Goal: Task Accomplishment & Management: Use online tool/utility

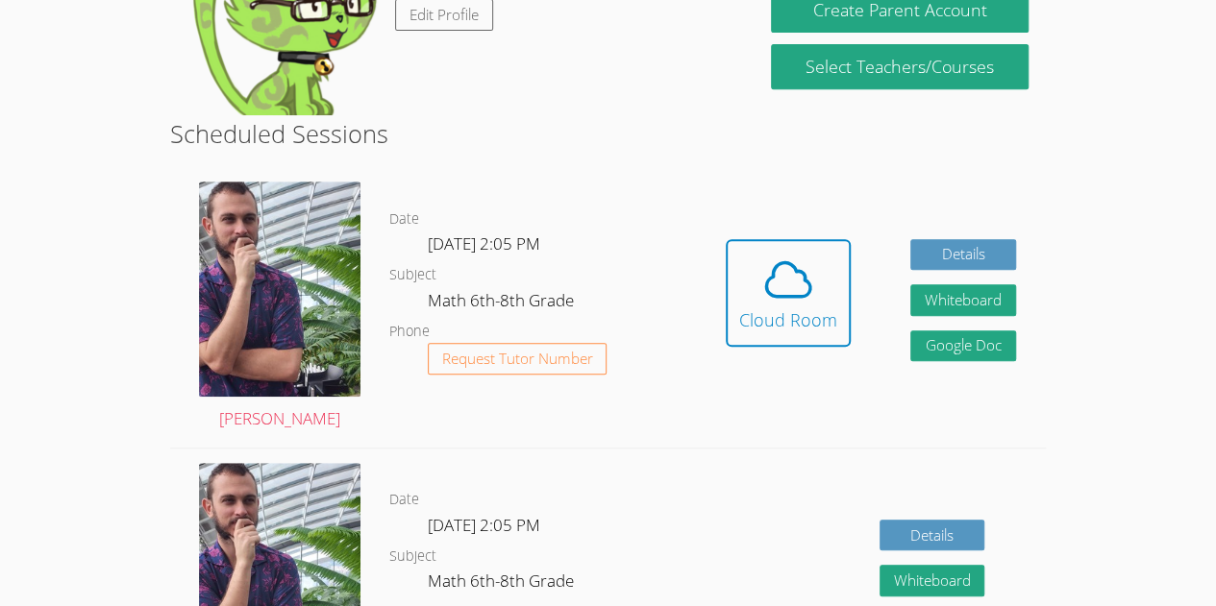
scroll to position [383, 0]
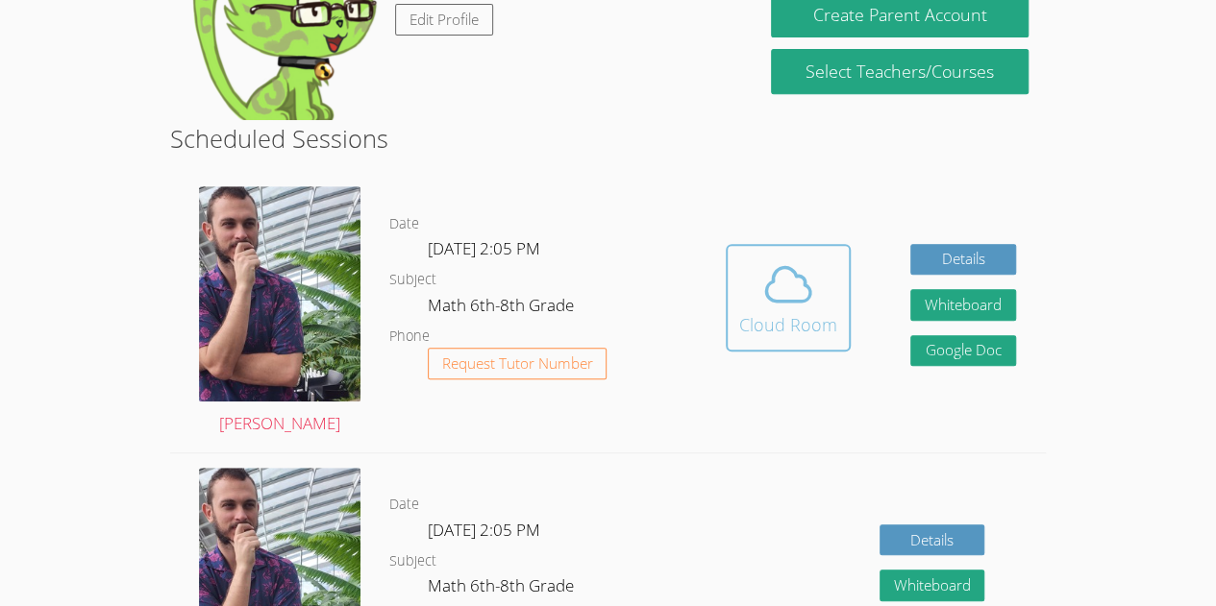
click at [778, 283] on icon at bounding box center [788, 285] width 54 height 54
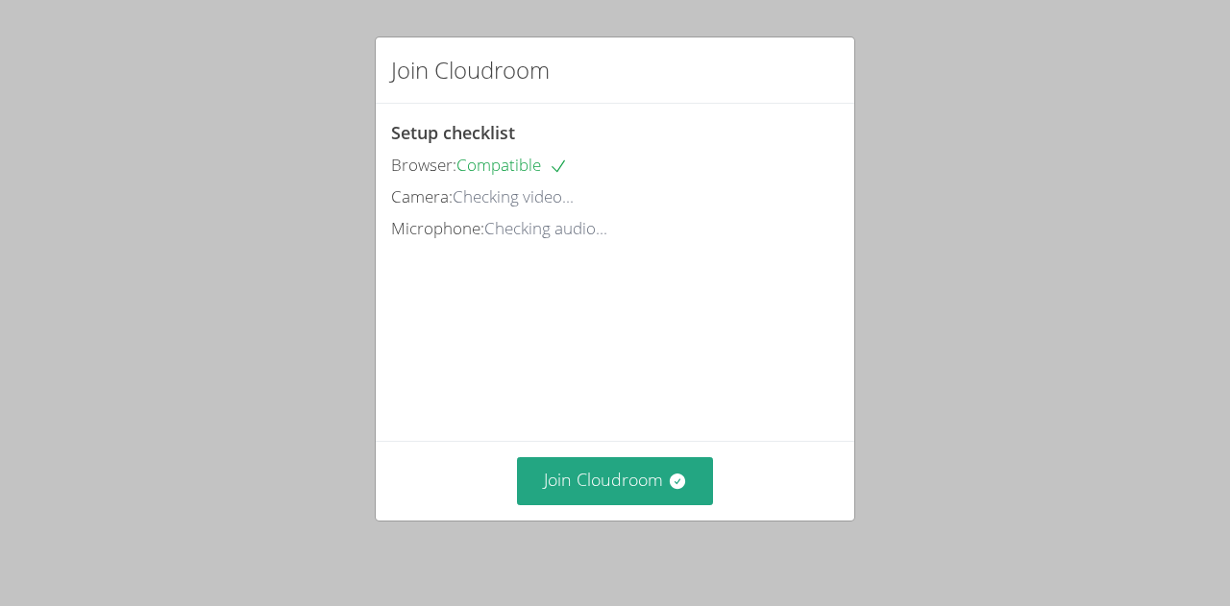
click at [660, 518] on div "Join Cloudroom" at bounding box center [615, 480] width 479 height 79
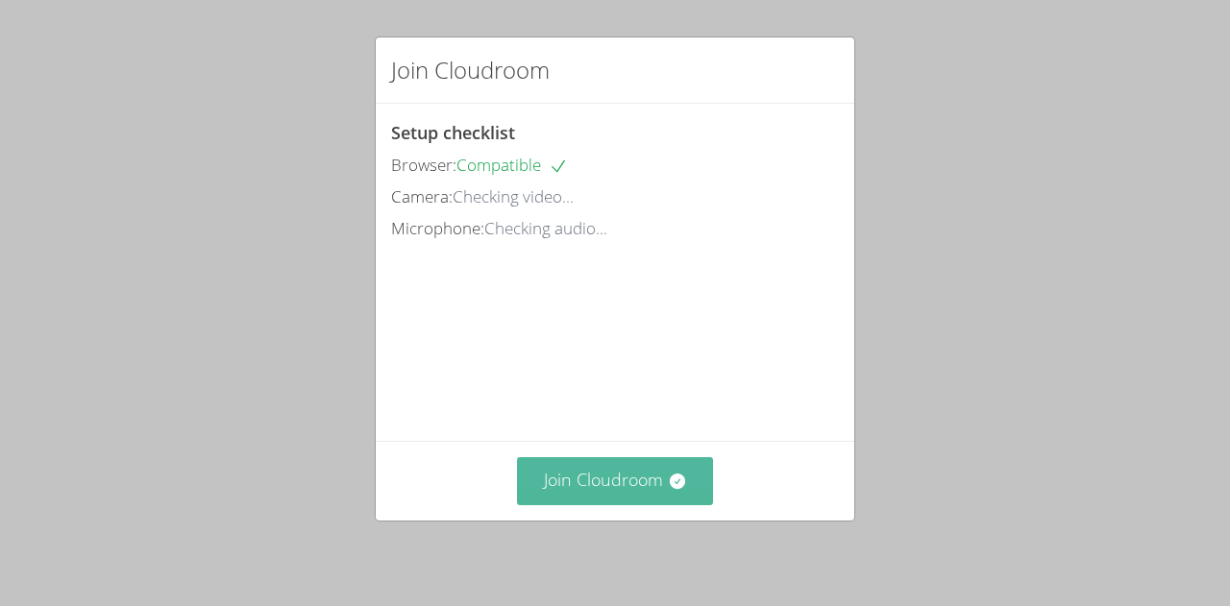
click at [663, 461] on button "Join Cloudroom" at bounding box center [615, 480] width 197 height 47
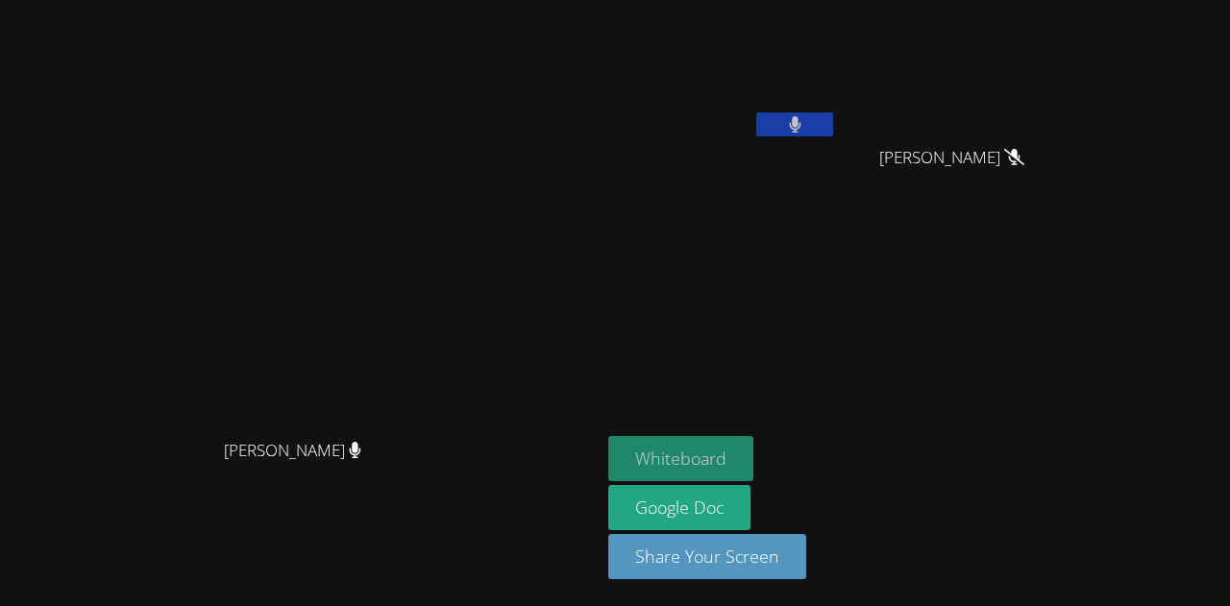
click at [753, 460] on button "Whiteboard" at bounding box center [680, 458] width 145 height 45
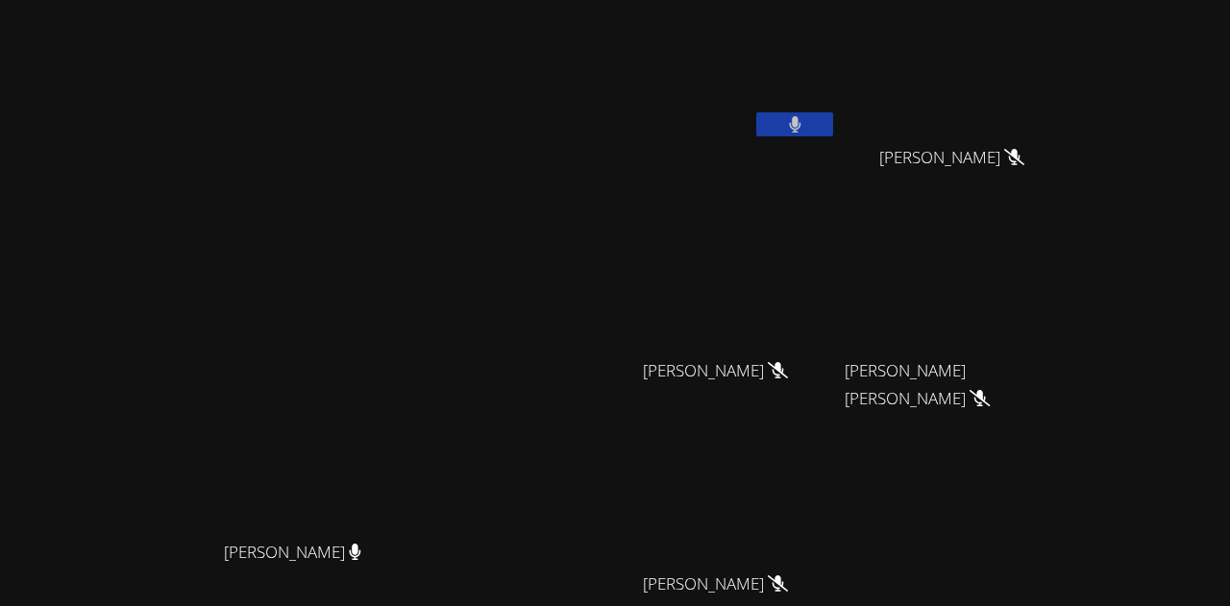
click at [833, 122] on button at bounding box center [794, 124] width 77 height 24
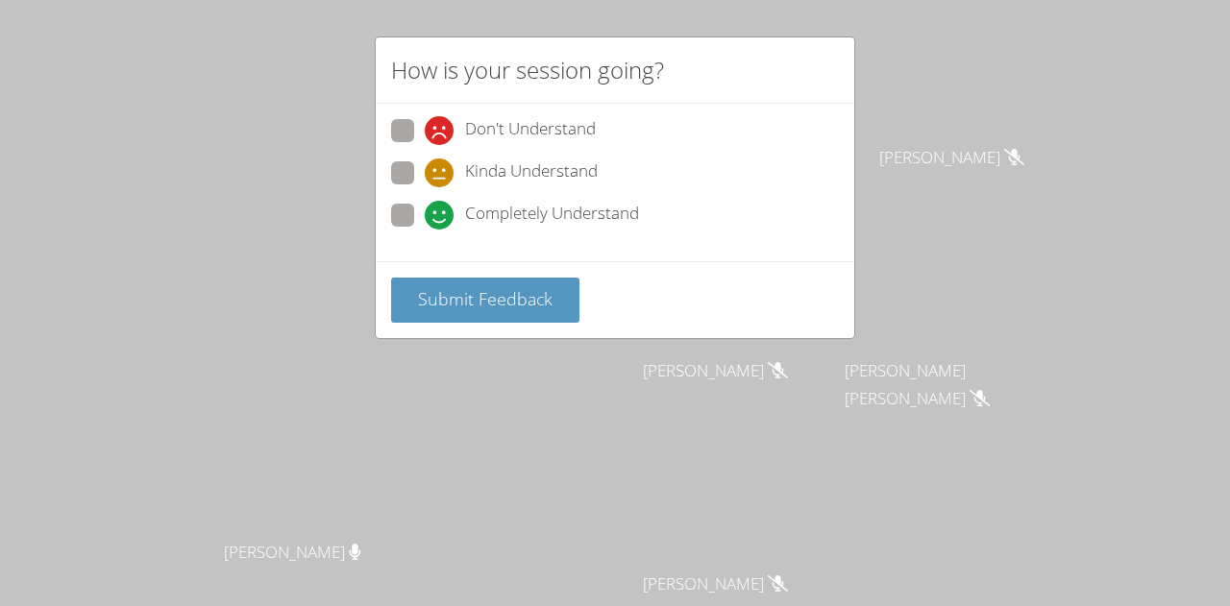
click at [425, 230] on span at bounding box center [425, 230] width 0 height 0
click at [425, 219] on input "Completely Understand" at bounding box center [433, 212] width 16 height 16
radio input "true"
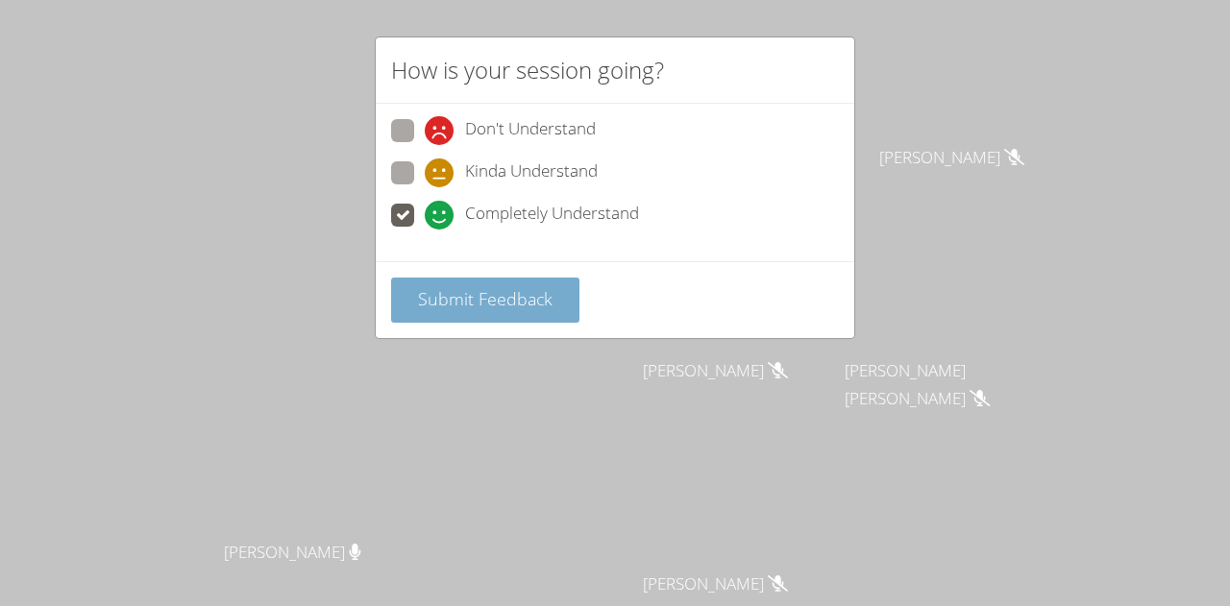
click at [486, 292] on span "Submit Feedback" at bounding box center [485, 298] width 135 height 23
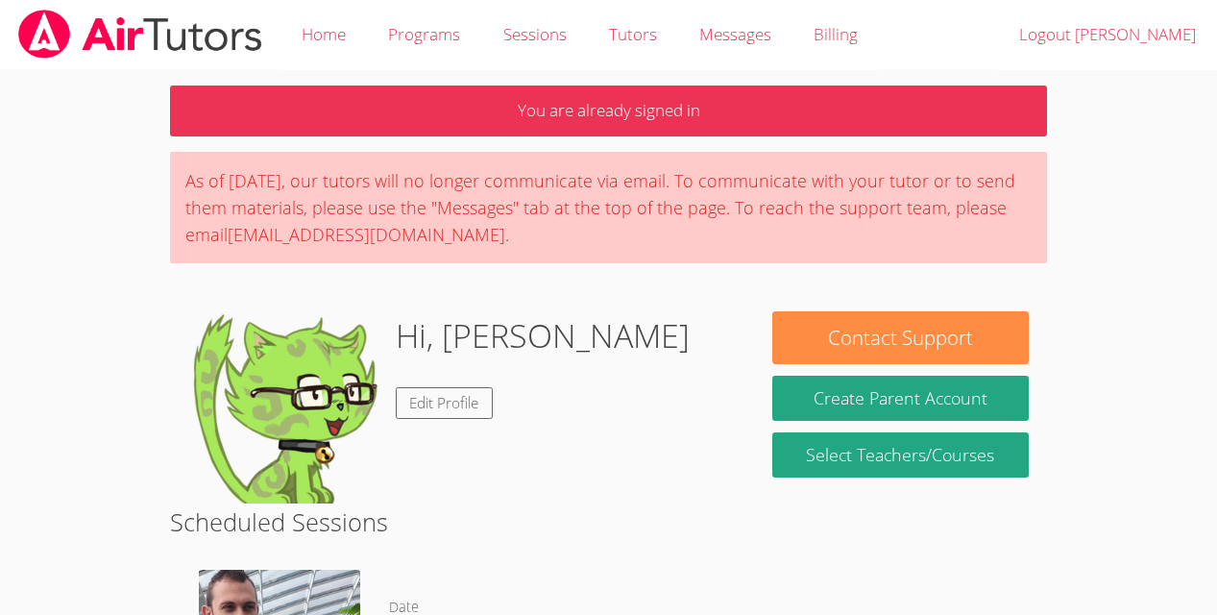
scroll to position [383, 0]
